Goal: Information Seeking & Learning: Learn about a topic

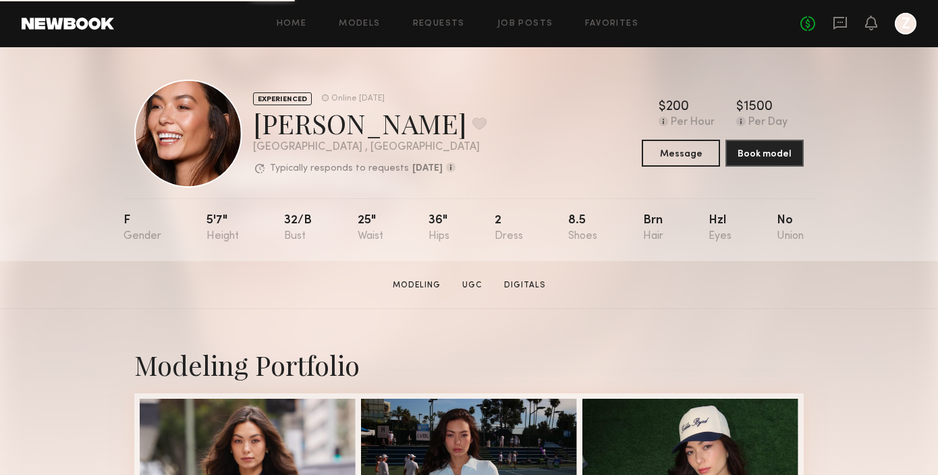
click at [275, 21] on div "Home Models Requests Job Posts Favorites Sign Out" at bounding box center [457, 24] width 686 height 9
click at [347, 22] on link "Models" at bounding box center [359, 24] width 41 height 9
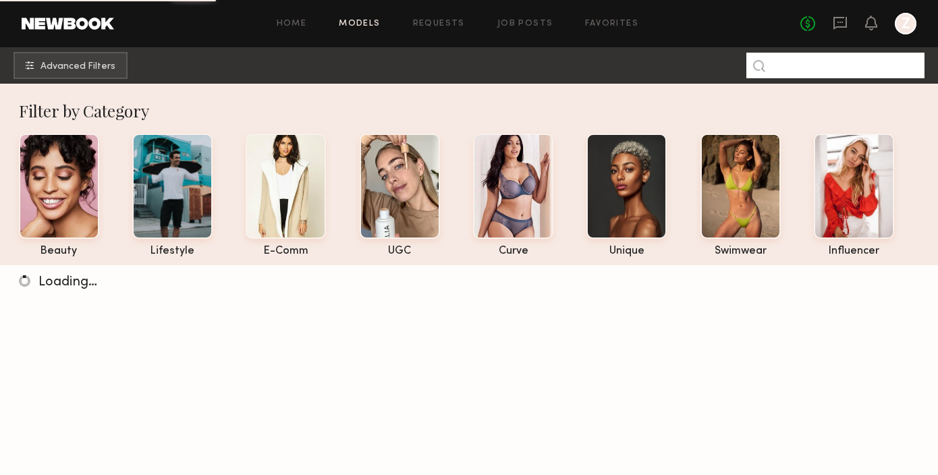
click at [790, 61] on input at bounding box center [835, 66] width 178 height 26
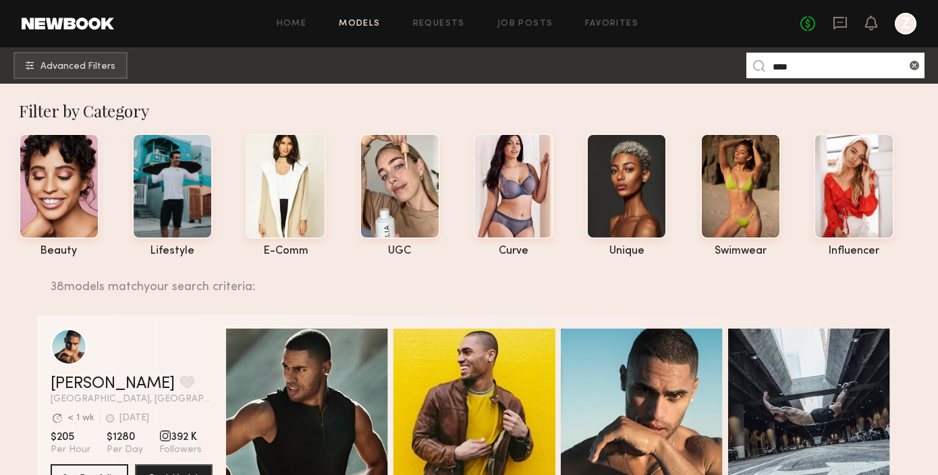
scroll to position [160, 0]
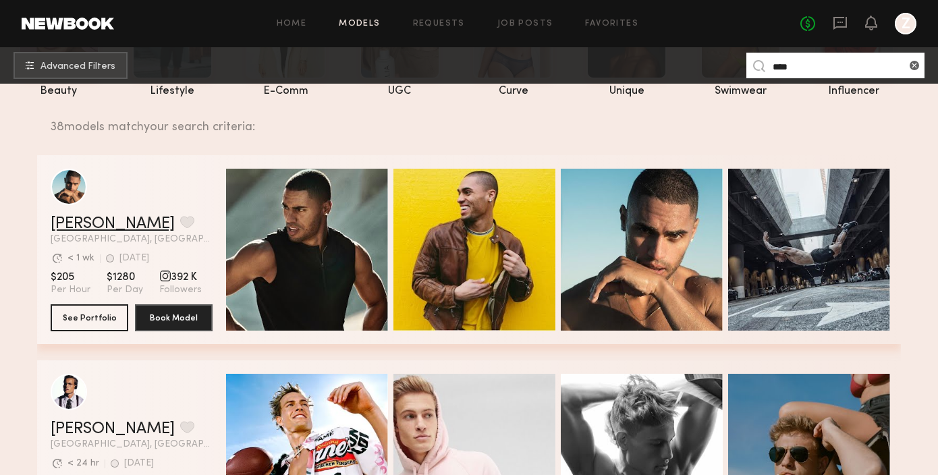
click at [88, 225] on link "Ryan K." at bounding box center [113, 224] width 124 height 16
click at [798, 63] on input "****" at bounding box center [835, 66] width 178 height 26
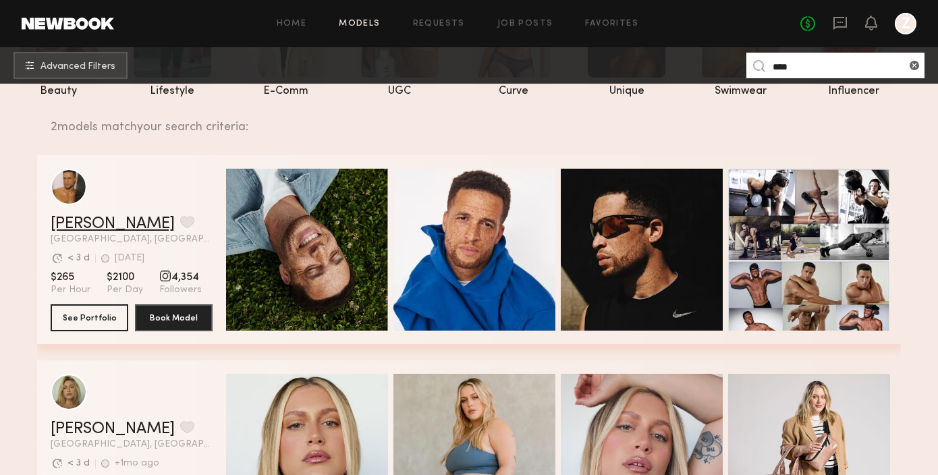
click at [92, 217] on link "Glen D." at bounding box center [113, 224] width 124 height 16
click at [809, 60] on input "****" at bounding box center [835, 66] width 178 height 26
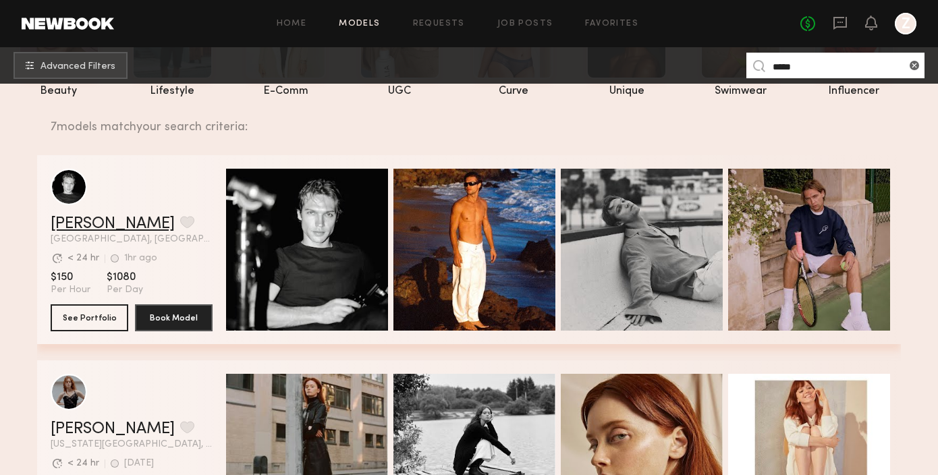
click at [86, 224] on link "Sasha P." at bounding box center [113, 224] width 124 height 16
click at [835, 57] on input "*****" at bounding box center [835, 66] width 178 height 26
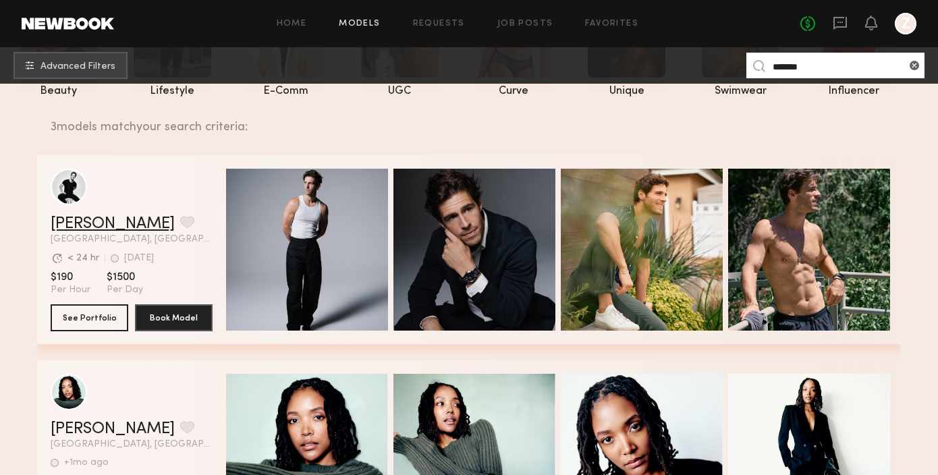
type input "*******"
click at [107, 217] on link "[PERSON_NAME]" at bounding box center [113, 224] width 124 height 16
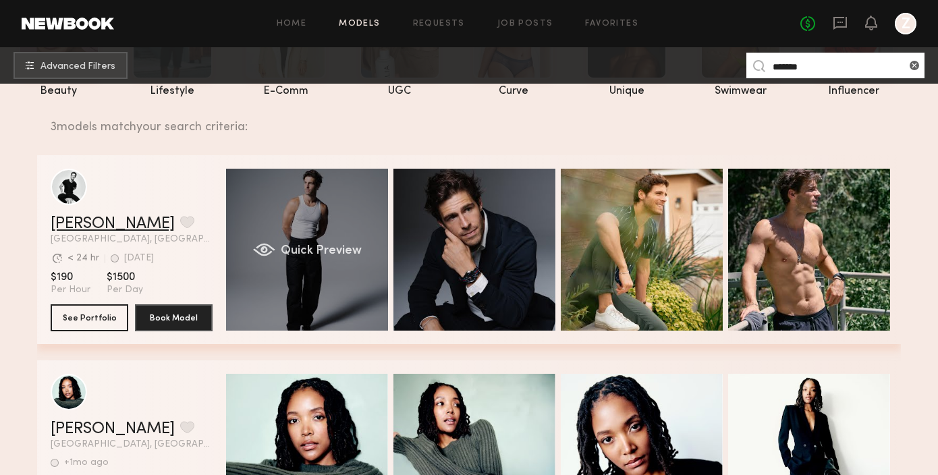
scroll to position [354, 0]
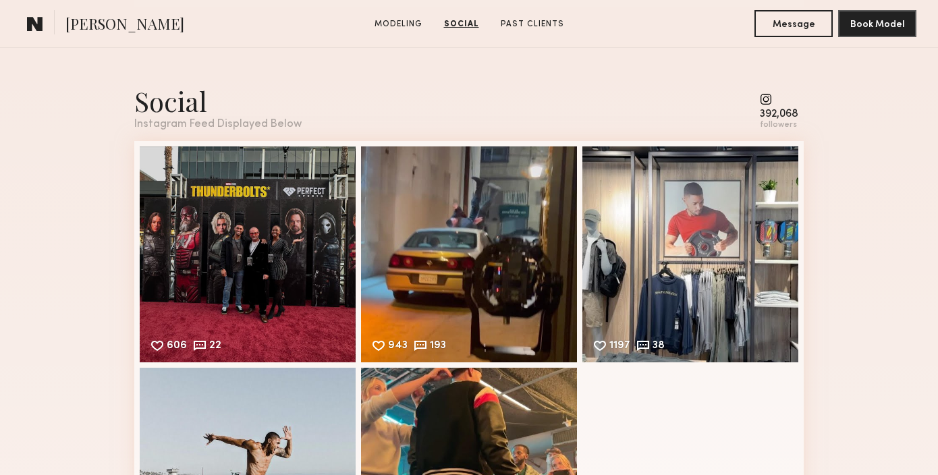
scroll to position [1298, 0]
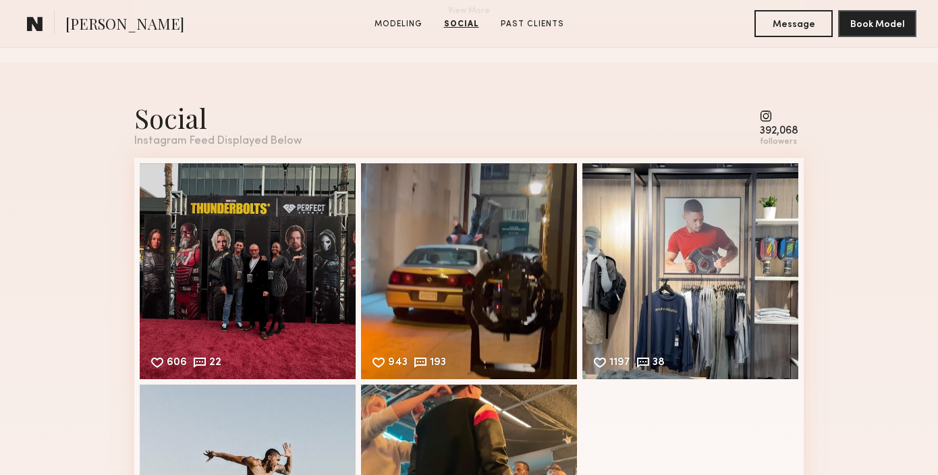
click at [165, 115] on div "Social" at bounding box center [217, 118] width 167 height 36
click at [765, 126] on div "392,068" at bounding box center [779, 131] width 38 height 10
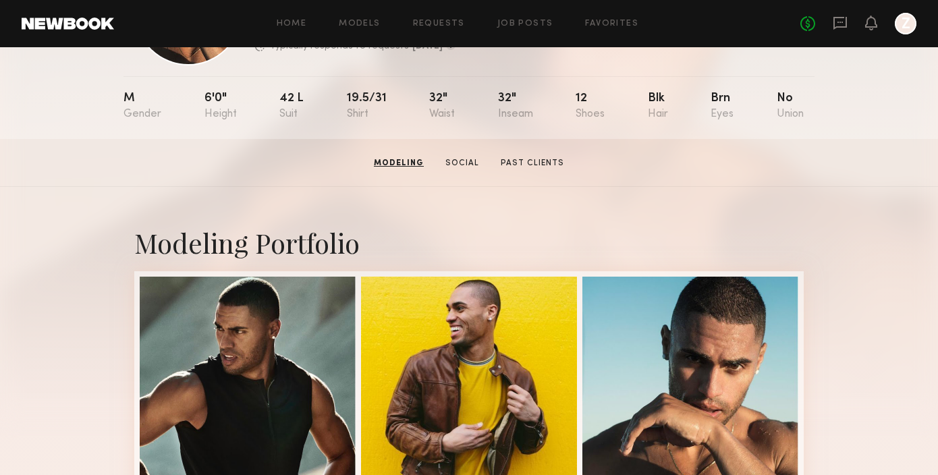
scroll to position [0, 0]
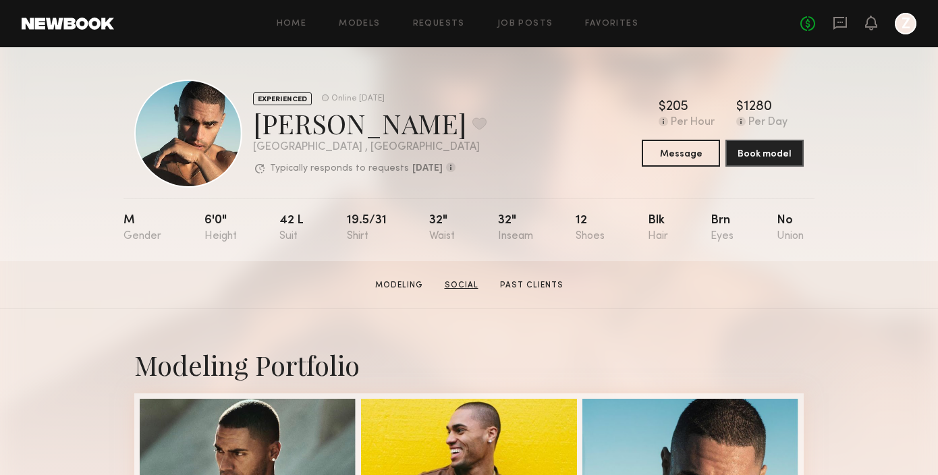
click at [471, 290] on link "Social" at bounding box center [461, 285] width 45 height 12
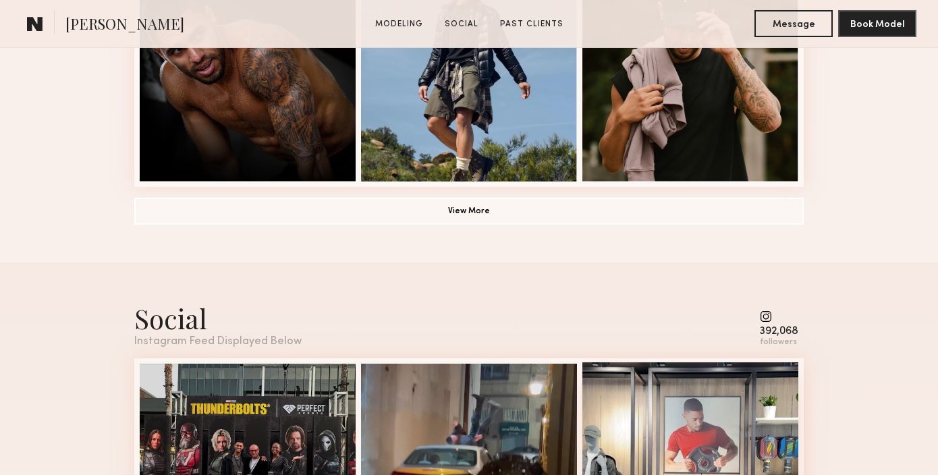
scroll to position [1279, 0]
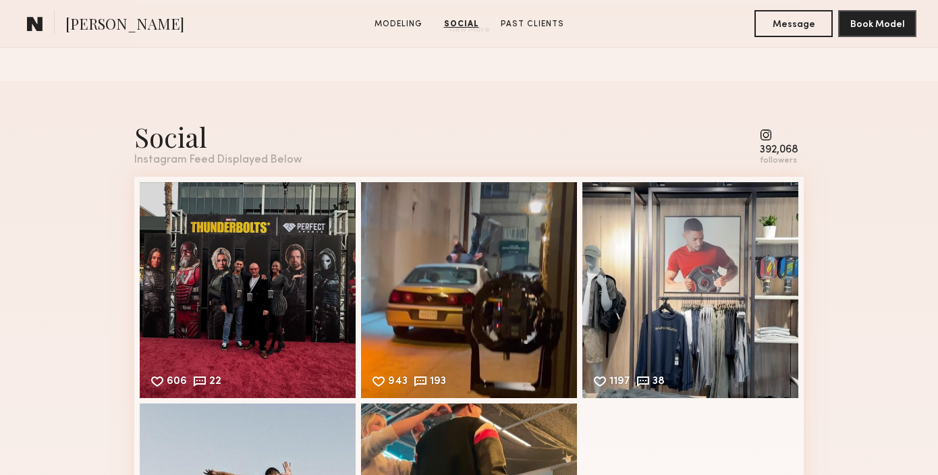
click at [764, 145] on div "392,068" at bounding box center [779, 150] width 38 height 10
click at [769, 129] on common-icon at bounding box center [779, 135] width 38 height 12
click at [796, 145] on div "392,068" at bounding box center [779, 150] width 38 height 10
drag, startPoint x: 799, startPoint y: 146, endPoint x: 724, endPoint y: 146, distance: 75.6
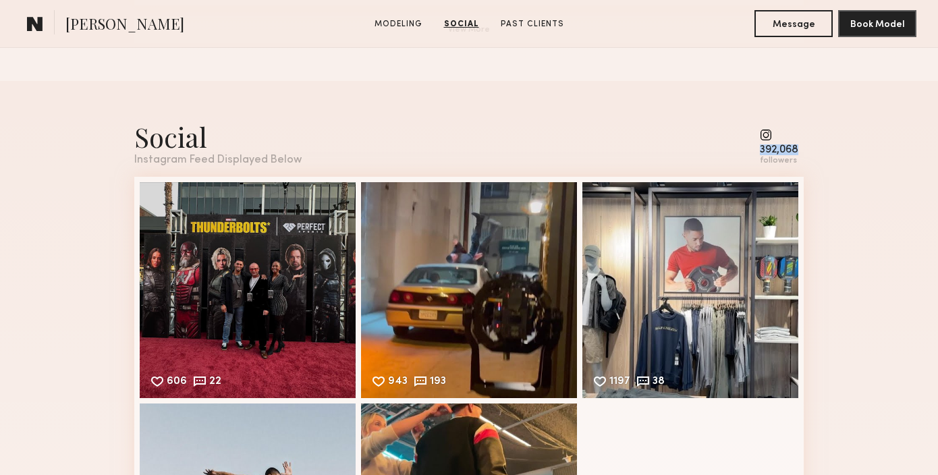
click at [724, 146] on div "Social Instagram Feed Displayed Below 392,068 followers" at bounding box center [469, 142] width 670 height 47
click at [749, 151] on div "Social Instagram Feed Displayed Below 392,068 followers" at bounding box center [469, 142] width 670 height 47
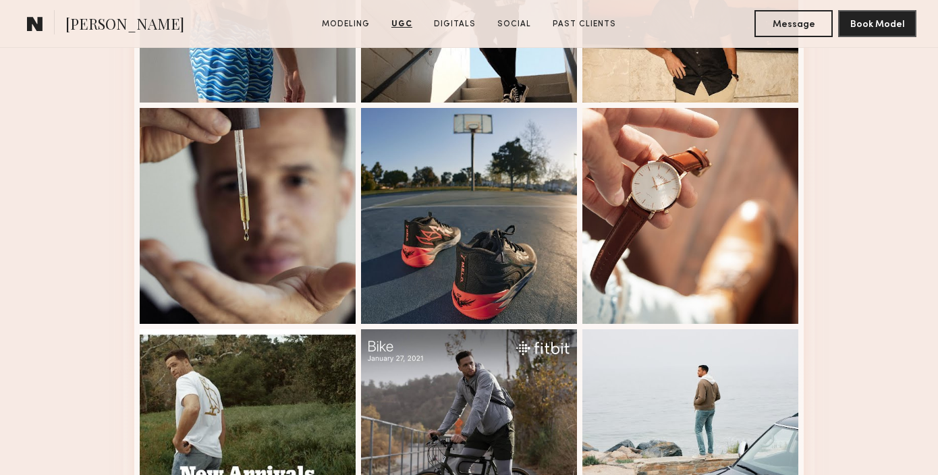
scroll to position [2313, 0]
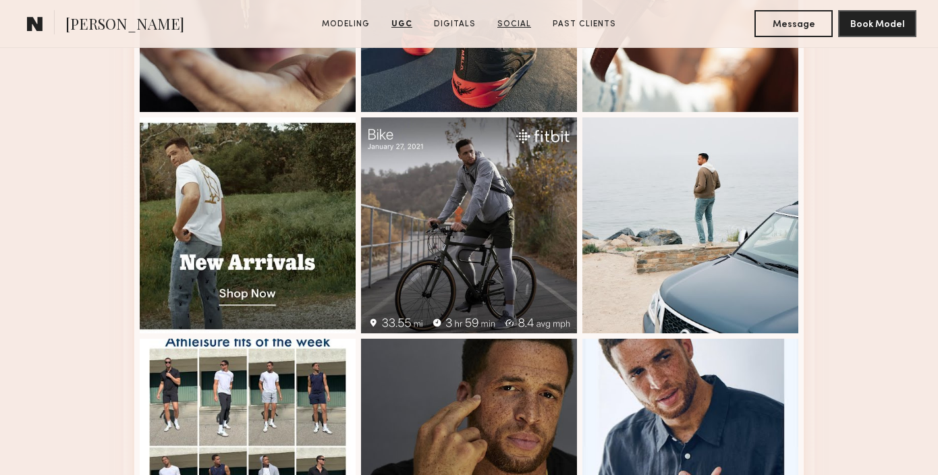
click at [507, 26] on link "Social" at bounding box center [514, 24] width 45 height 12
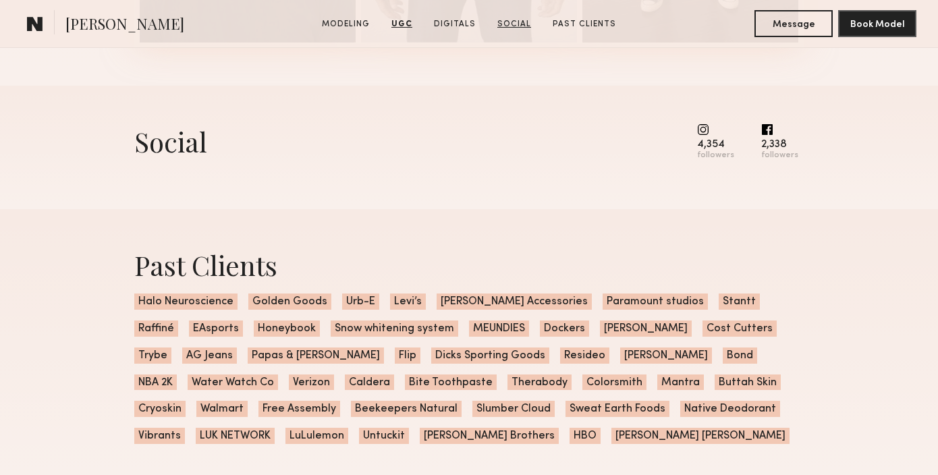
scroll to position [3395, 0]
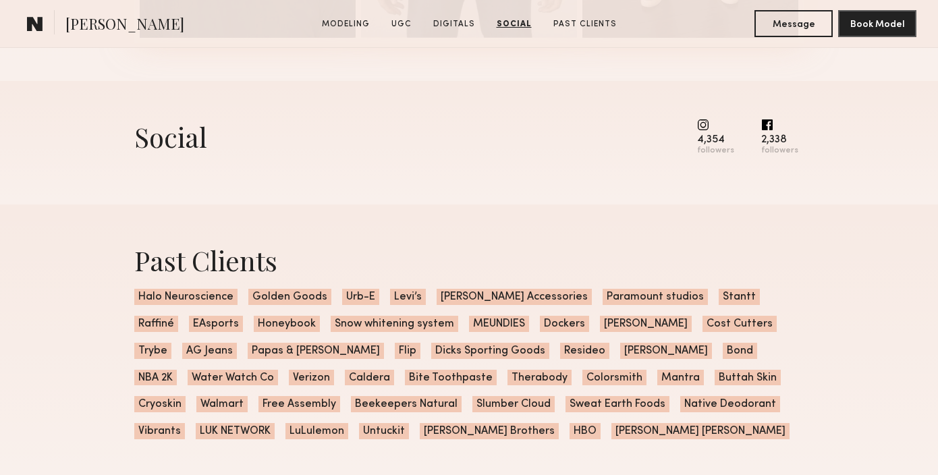
click at [708, 128] on common-icon at bounding box center [715, 125] width 37 height 12
click at [718, 146] on div "followers" at bounding box center [715, 151] width 37 height 10
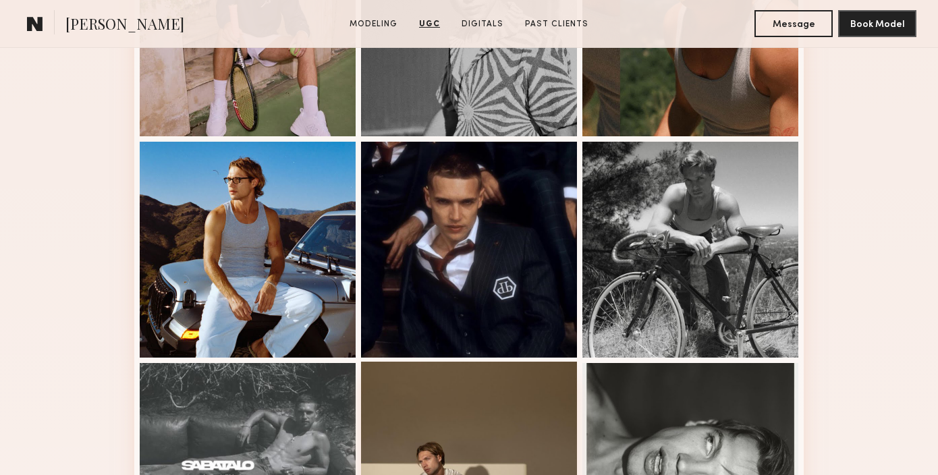
scroll to position [697, 0]
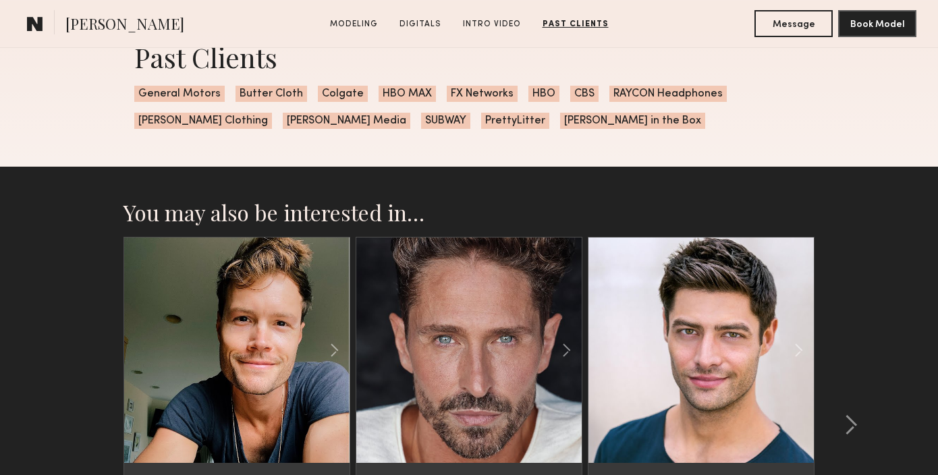
scroll to position [2644, 0]
